Goal: Transaction & Acquisition: Subscribe to service/newsletter

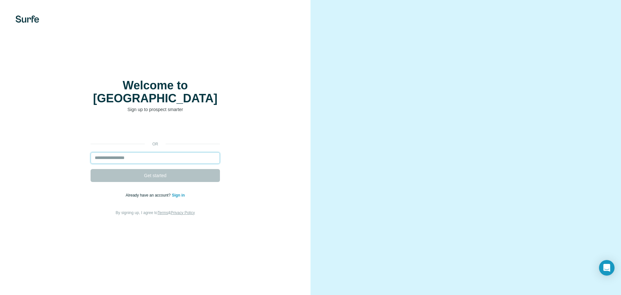
click at [160, 156] on input "email" at bounding box center [155, 158] width 129 height 12
type input "**********"
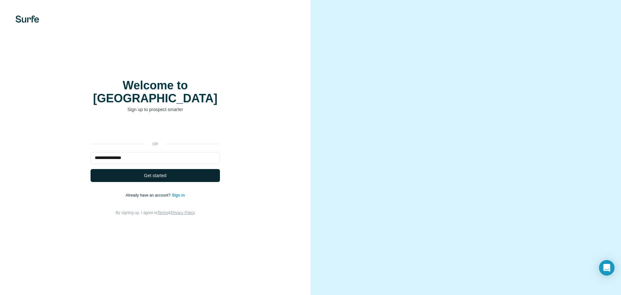
click at [154, 172] on button "Get started" at bounding box center [155, 175] width 129 height 13
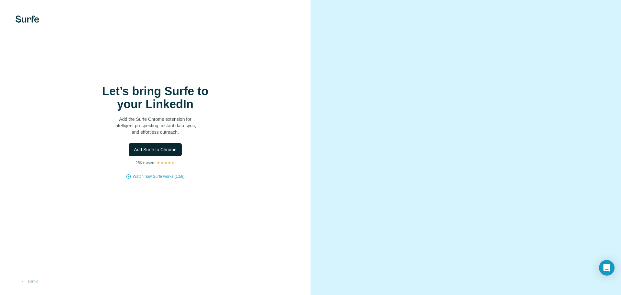
click at [161, 150] on span "Add Surfe to Chrome" at bounding box center [155, 149] width 43 height 6
click at [105, 115] on div "Let’s bring Surfe to your LinkedIn Add the Surfe Chrome extension for intellige…" at bounding box center [155, 110] width 129 height 50
click at [172, 148] on span "Add Surfe to Chrome" at bounding box center [155, 149] width 43 height 6
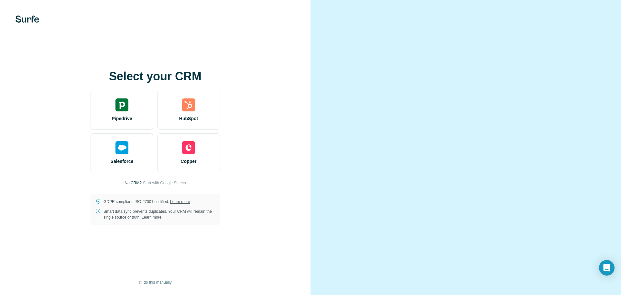
drag, startPoint x: 591, startPoint y: 4, endPoint x: 476, endPoint y: 36, distance: 119.4
click at [476, 89] on video at bounding box center [465, 147] width 233 height 116
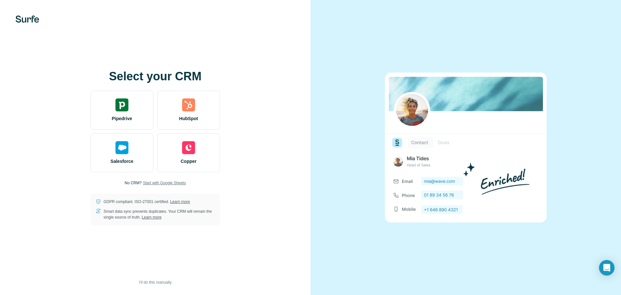
click at [165, 184] on span "Start with Google Sheets" at bounding box center [164, 183] width 43 height 6
click at [113, 270] on span "Refresh" at bounding box center [109, 269] width 16 height 5
click at [164, 182] on span "Start with Google Sheets" at bounding box center [164, 183] width 43 height 6
click at [140, 32] on div "Select your CRM Pipedrive HubSpot Salesforce Copper No CRM? Start with Google S…" at bounding box center [155, 147] width 311 height 295
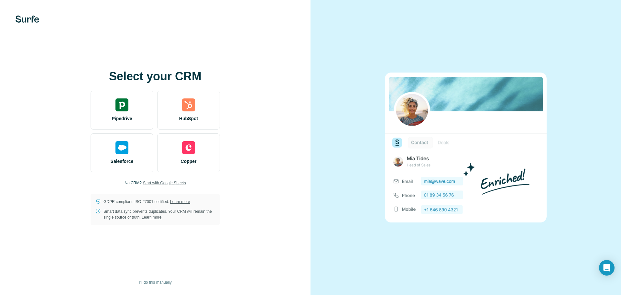
click at [161, 185] on span "Start with Google Sheets" at bounding box center [164, 183] width 43 height 6
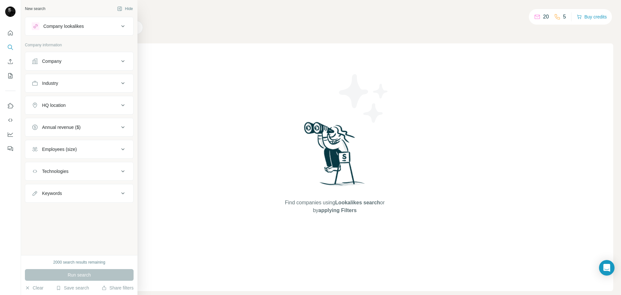
click at [93, 28] on div "Company lookalikes" at bounding box center [75, 26] width 87 height 8
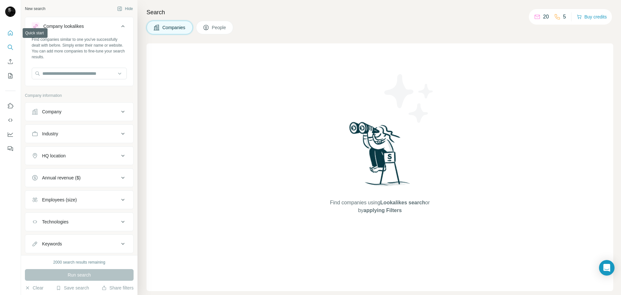
click at [13, 32] on icon "Quick start" at bounding box center [10, 32] width 5 height 5
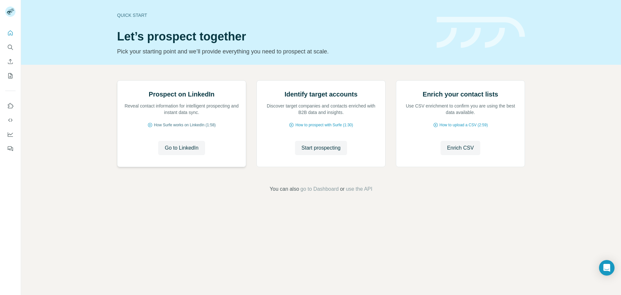
click at [184, 128] on span "How Surfe works on LinkedIn (1:58)" at bounding box center [185, 125] width 62 height 6
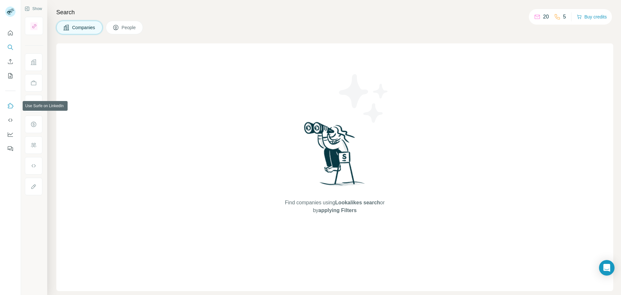
click at [14, 109] on button "Use Surfe on LinkedIn" at bounding box center [10, 106] width 10 height 12
click at [128, 27] on span "People" at bounding box center [129, 27] width 15 height 6
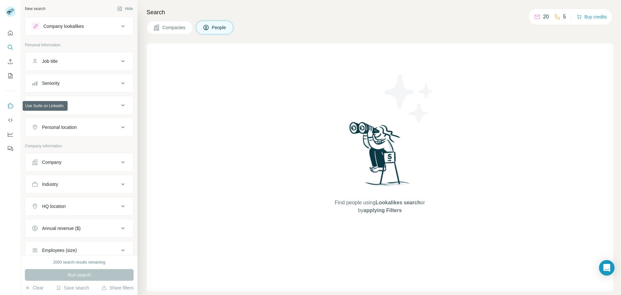
click at [10, 104] on icon "Use Surfe on LinkedIn" at bounding box center [10, 106] width 6 height 6
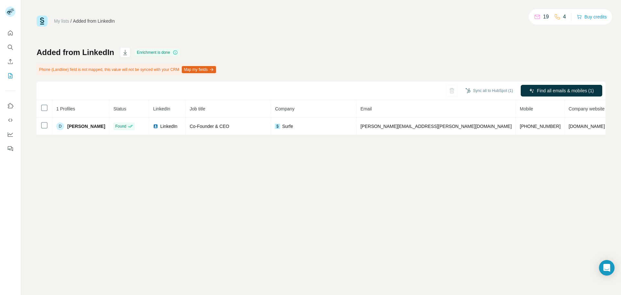
click at [212, 71] on button "Map my fields" at bounding box center [199, 69] width 34 height 7
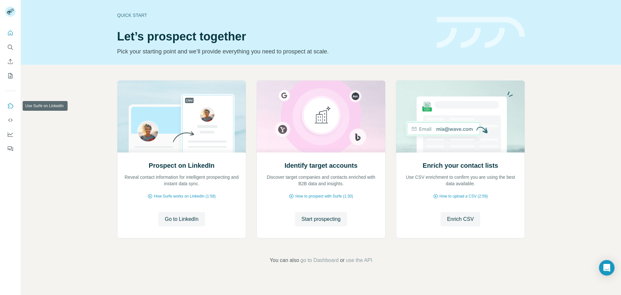
click at [11, 104] on icon "Use Surfe on LinkedIn" at bounding box center [10, 105] width 5 height 5
